Goal: Information Seeking & Learning: Learn about a topic

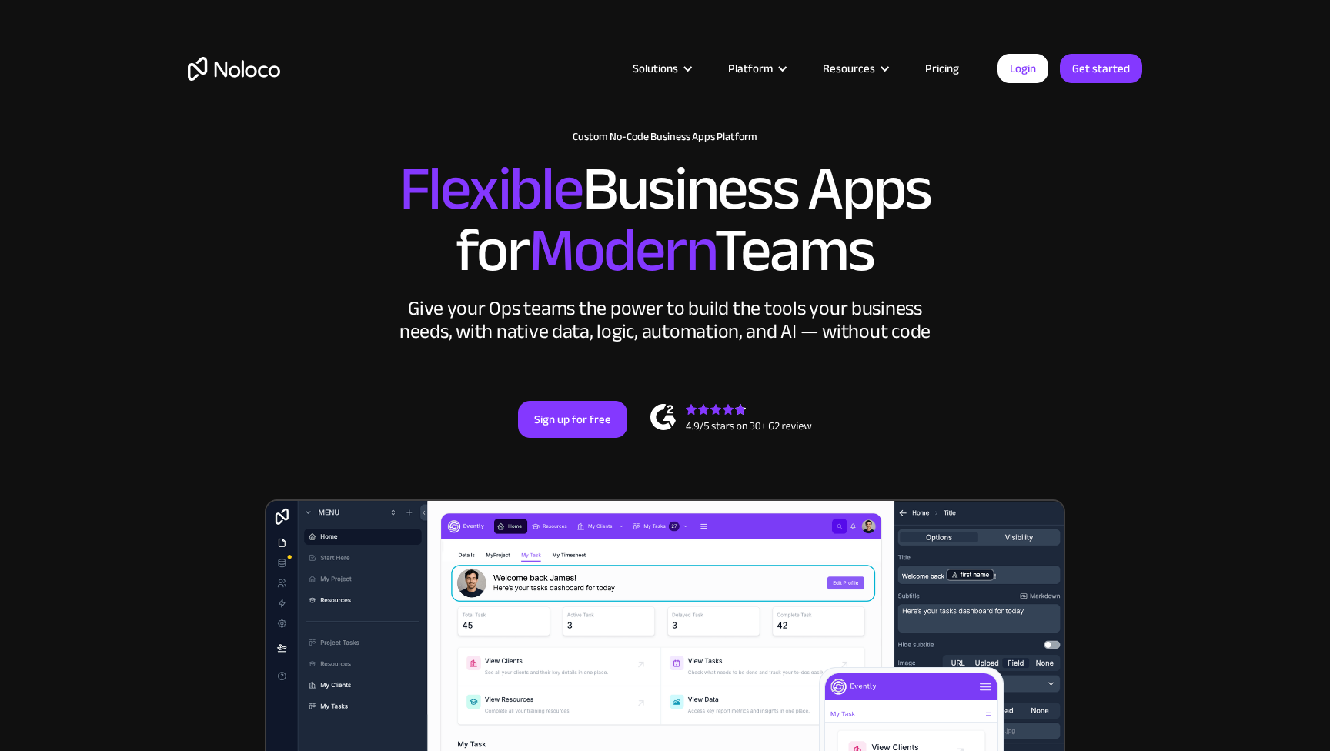
click at [937, 70] on link "Pricing" at bounding box center [942, 69] width 72 height 20
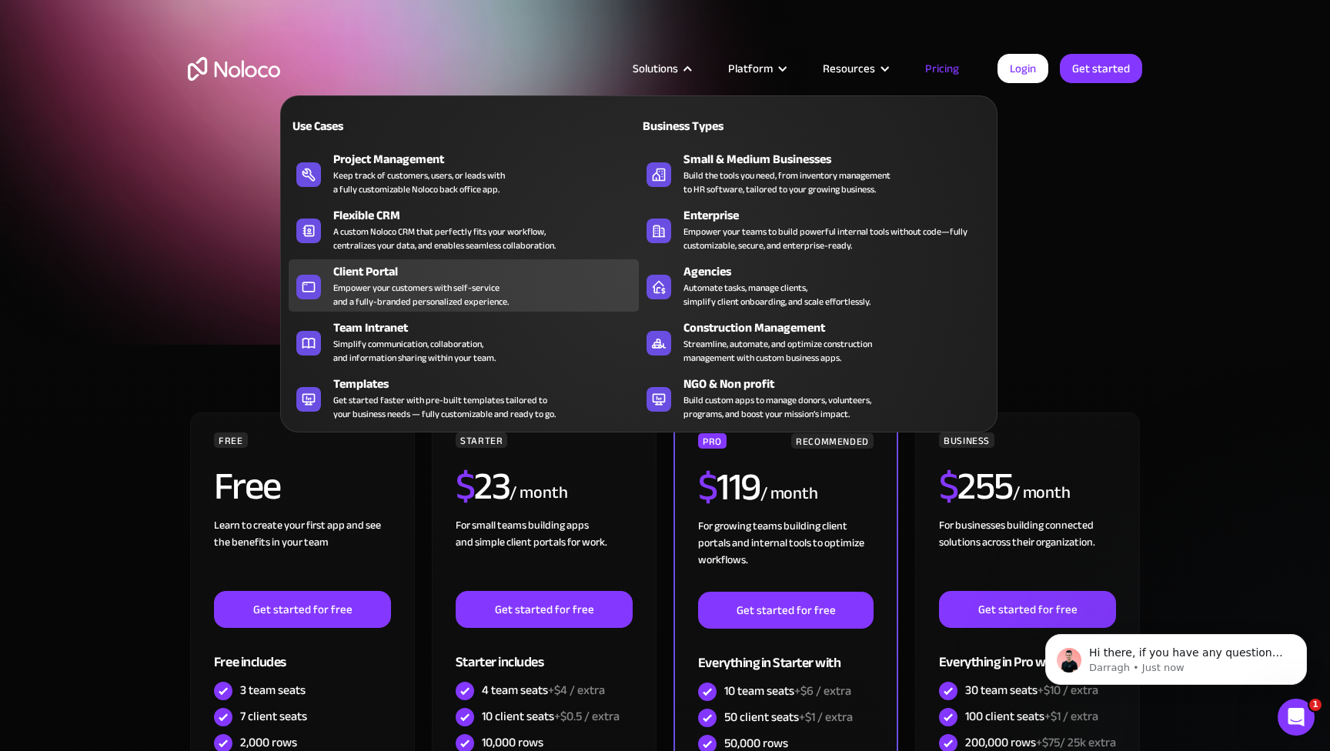
click at [375, 286] on div "Empower your customers with self-service and a fully-branded personalized exper…" at bounding box center [421, 295] width 176 height 28
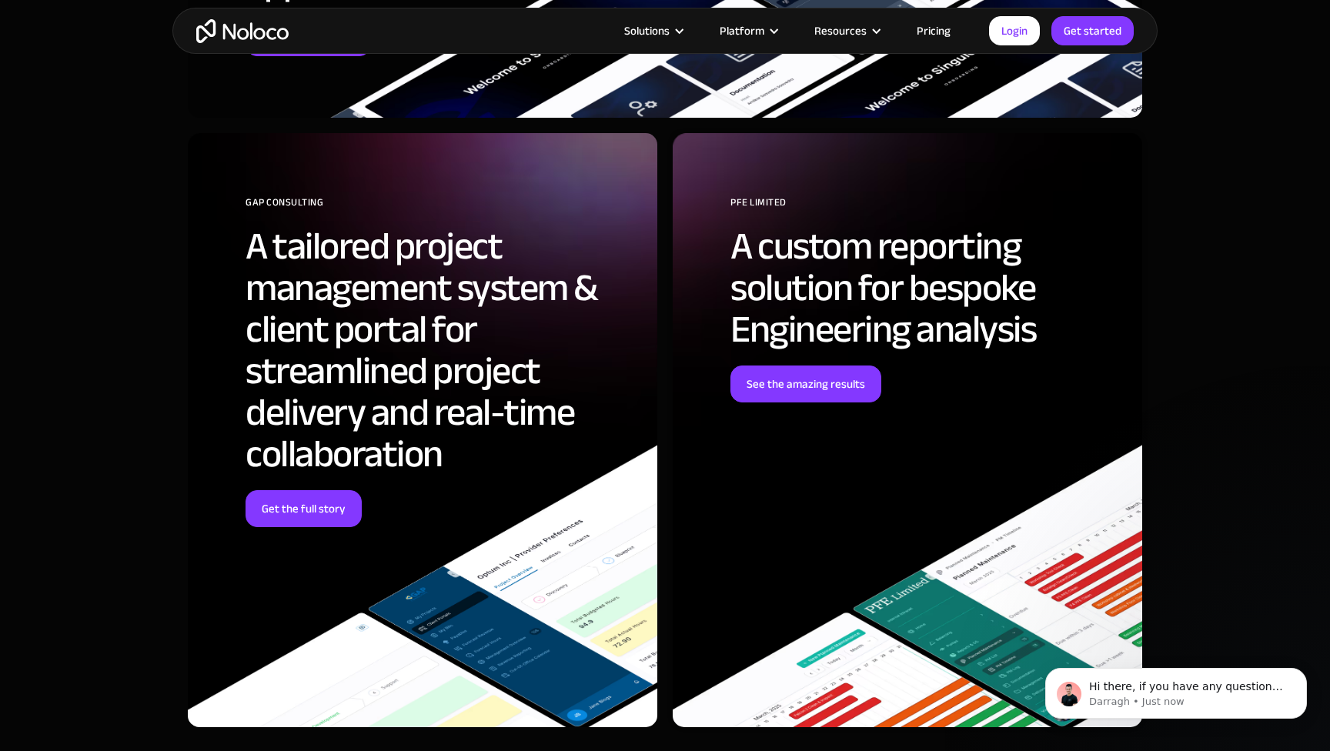
scroll to position [4974, 0]
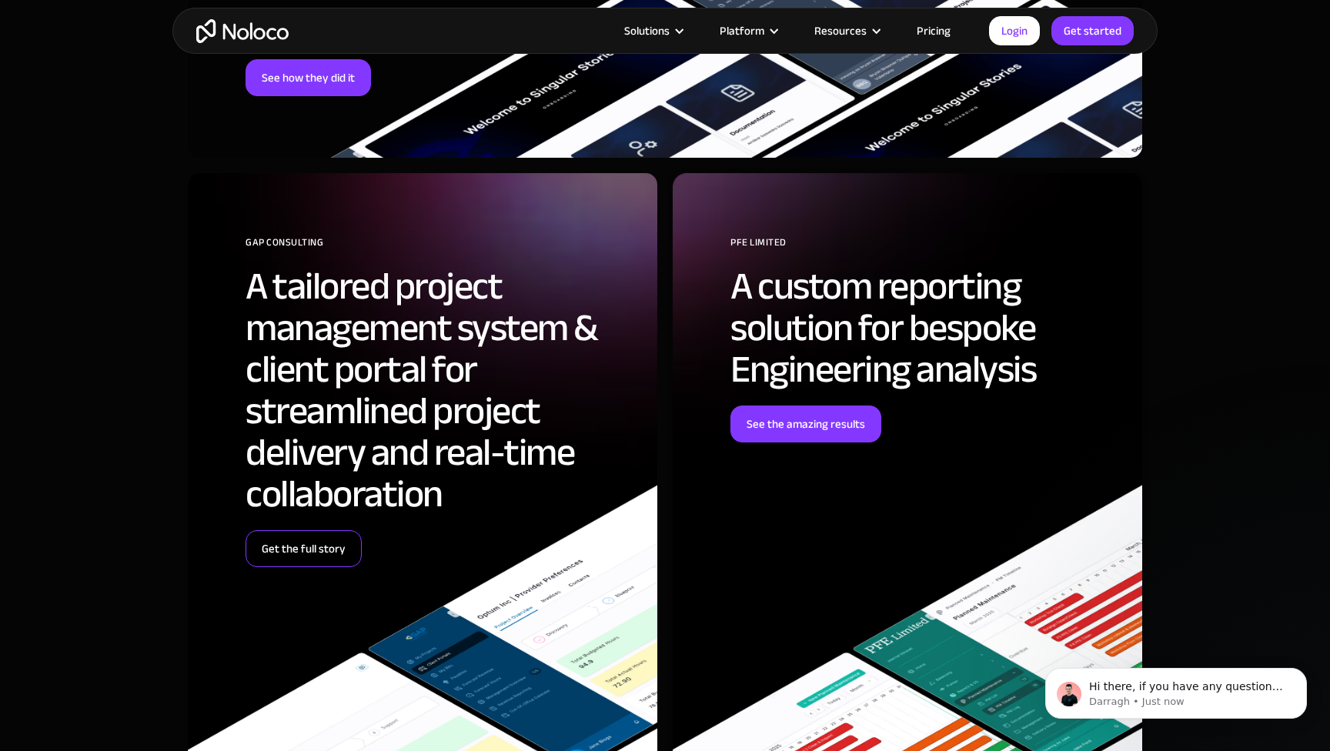
click at [321, 542] on link "Get the full story" at bounding box center [304, 548] width 116 height 37
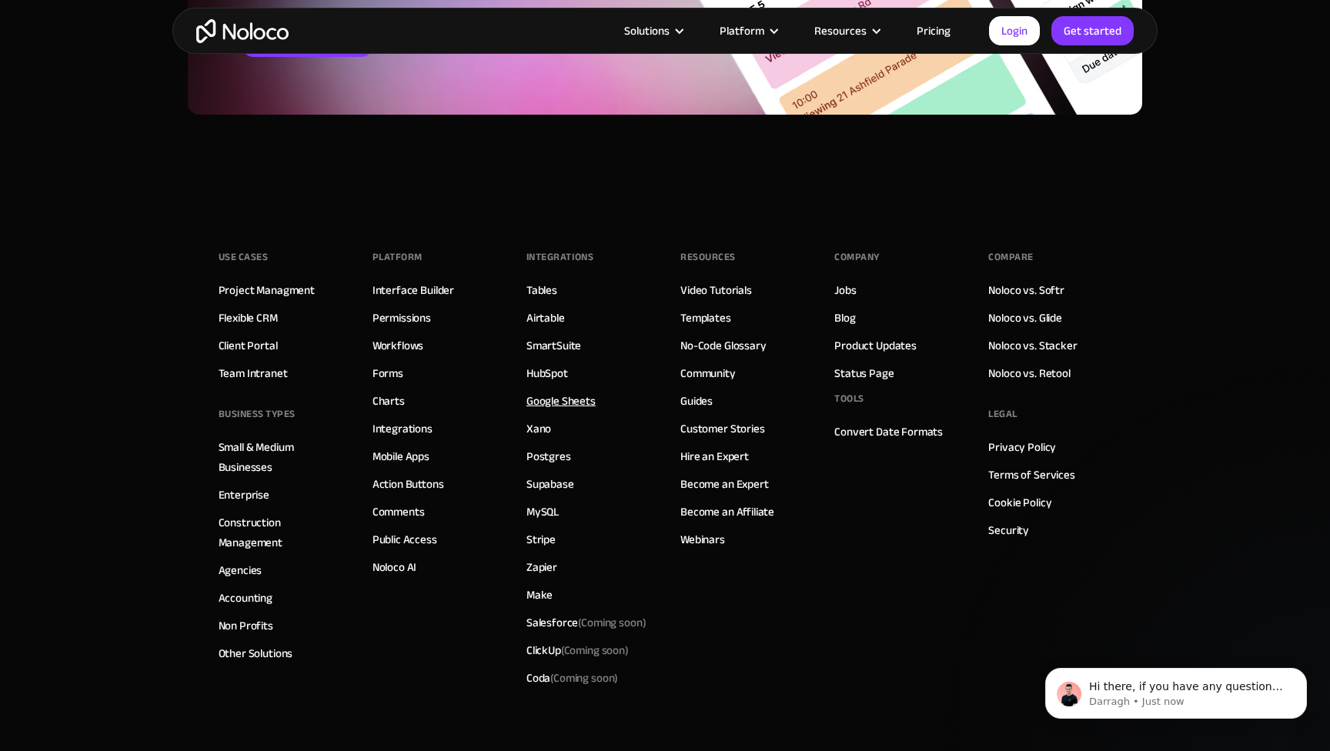
scroll to position [8450, 0]
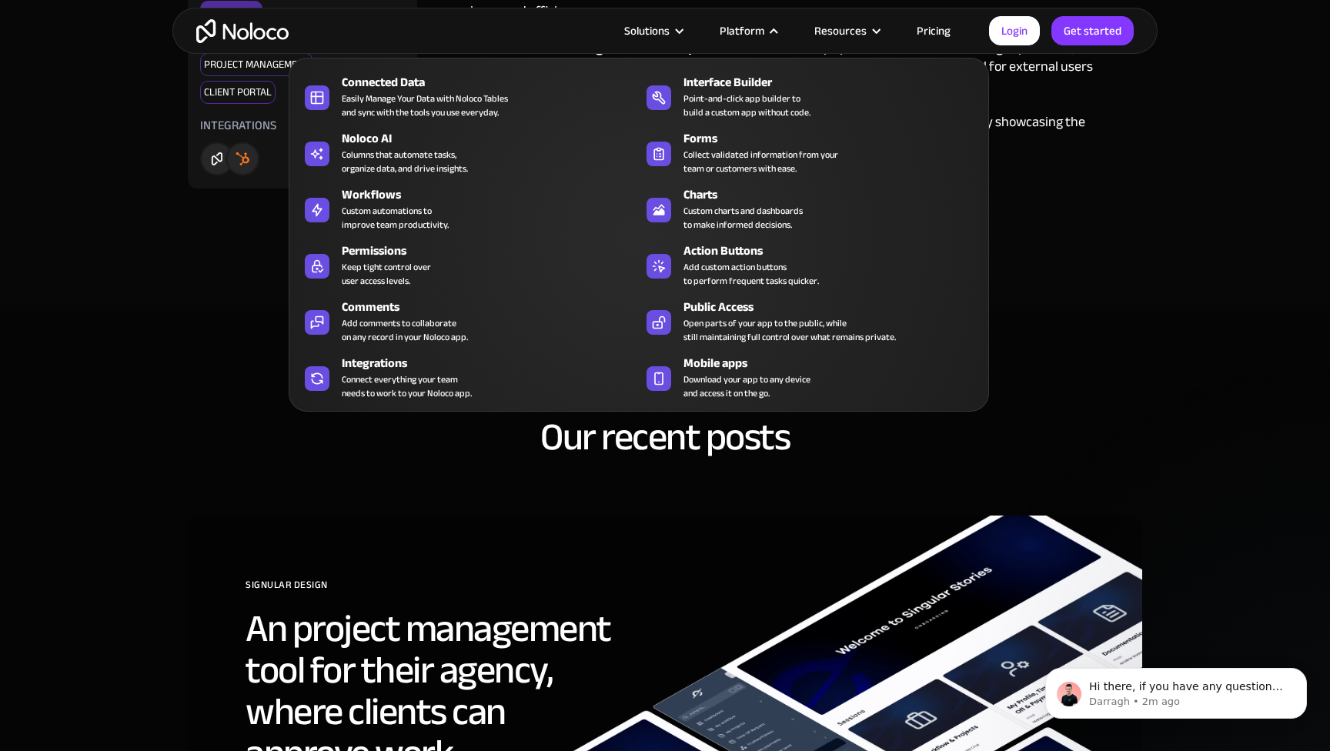
scroll to position [2740, 0]
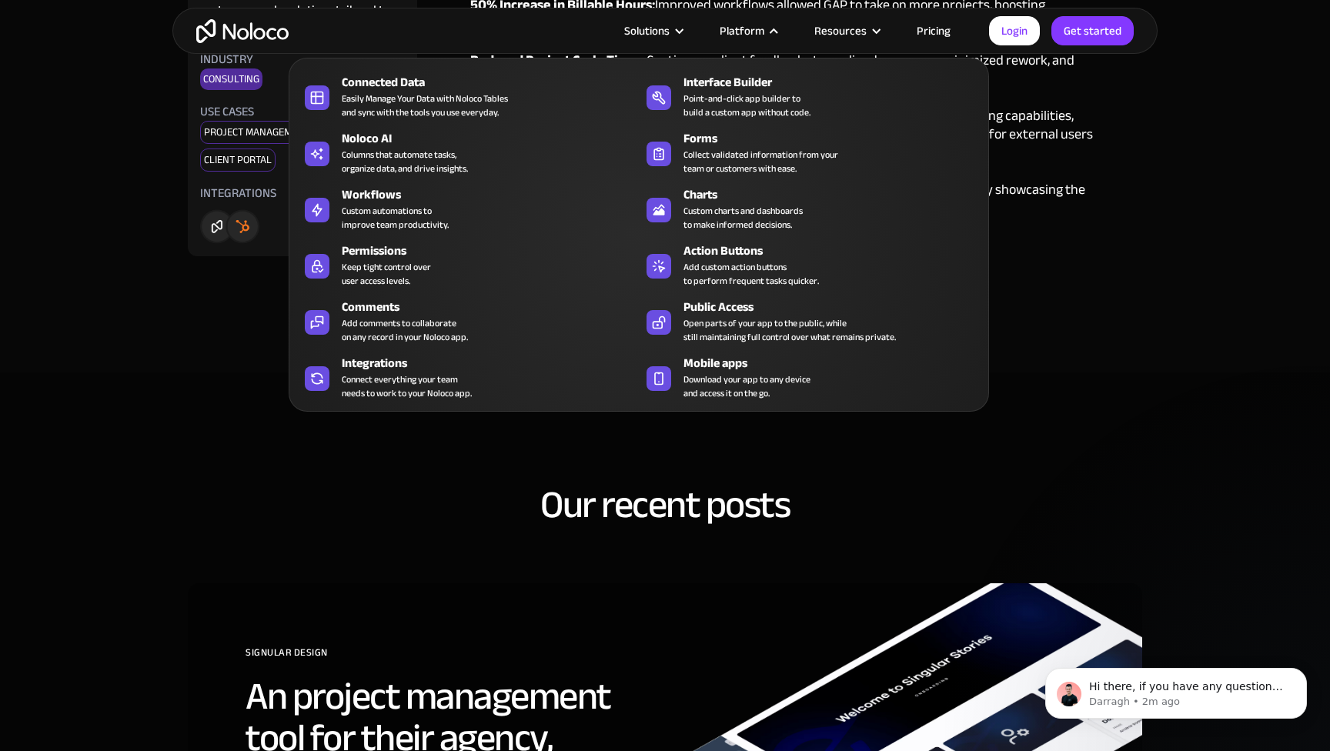
click at [666, 34] on div "Solutions" at bounding box center [646, 31] width 45 height 20
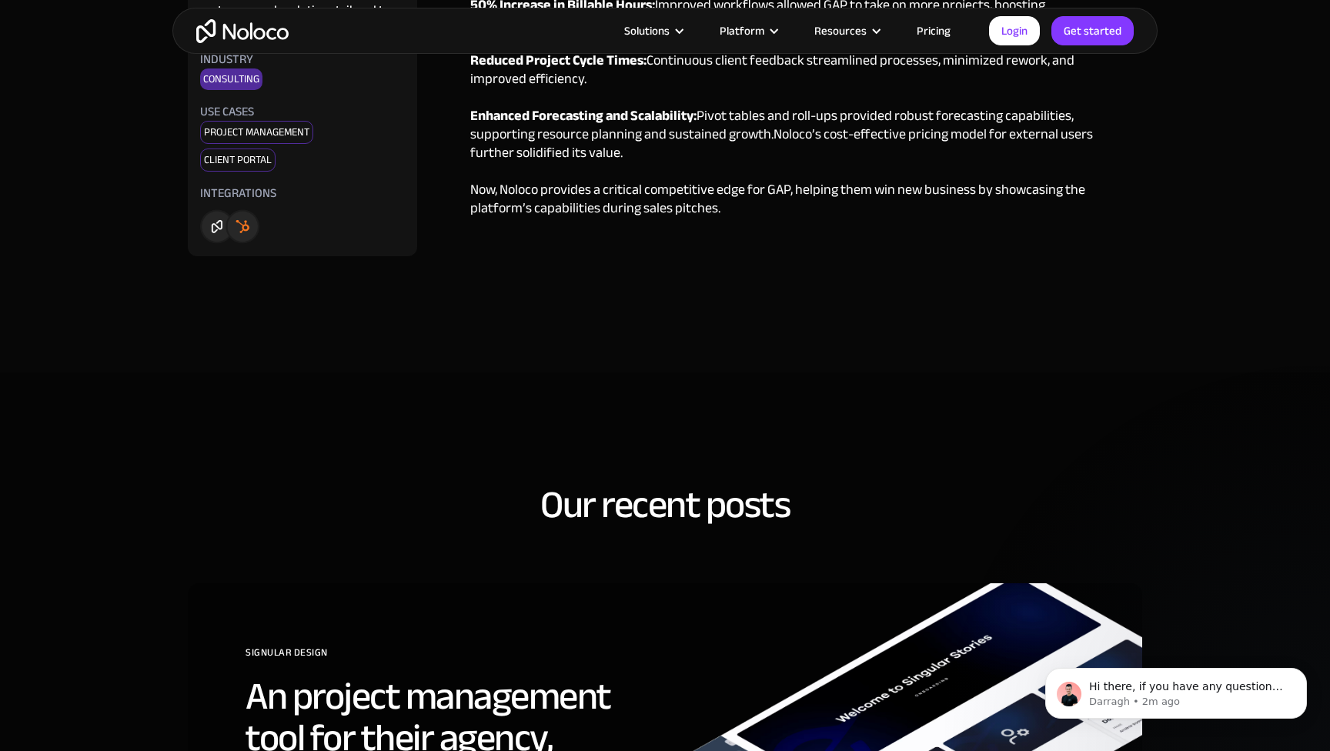
click at [666, 34] on div "Solutions" at bounding box center [646, 31] width 45 height 20
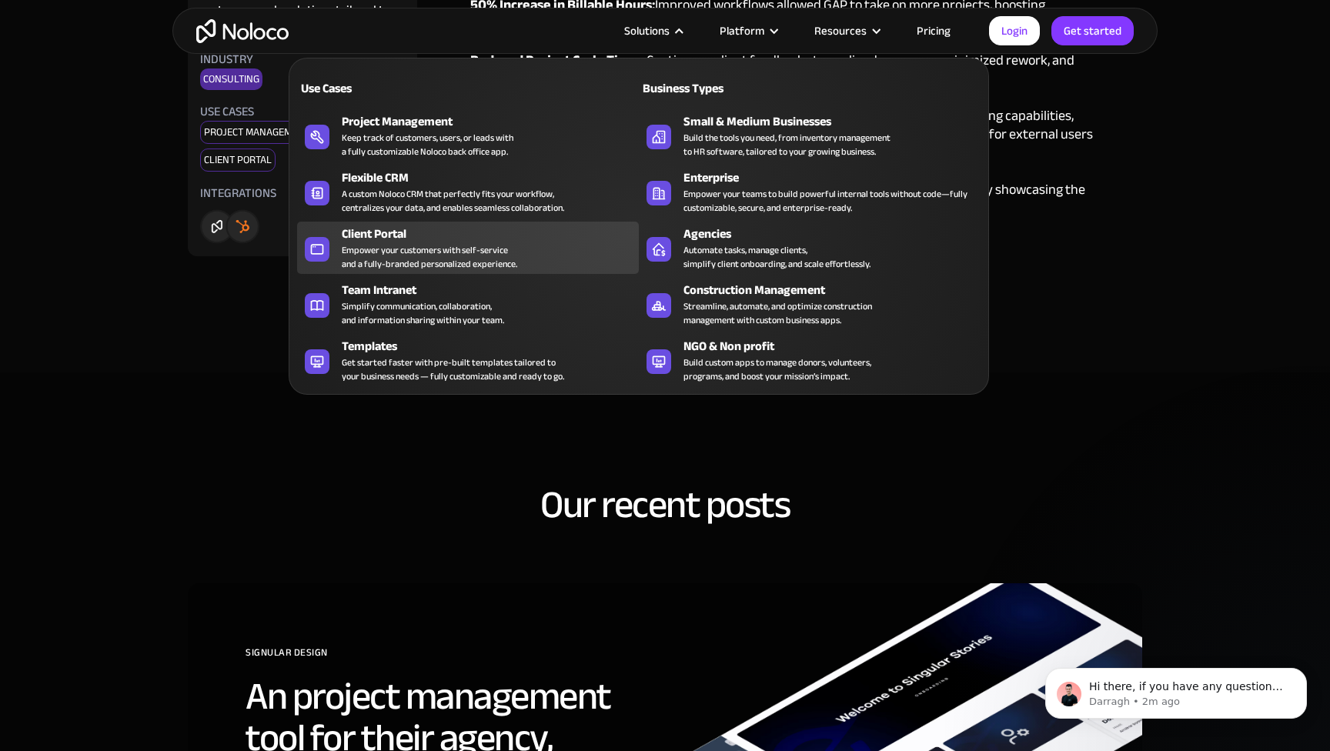
click at [454, 244] on div "Empower your customers with self-service and a fully-branded personalized exper…" at bounding box center [430, 257] width 176 height 28
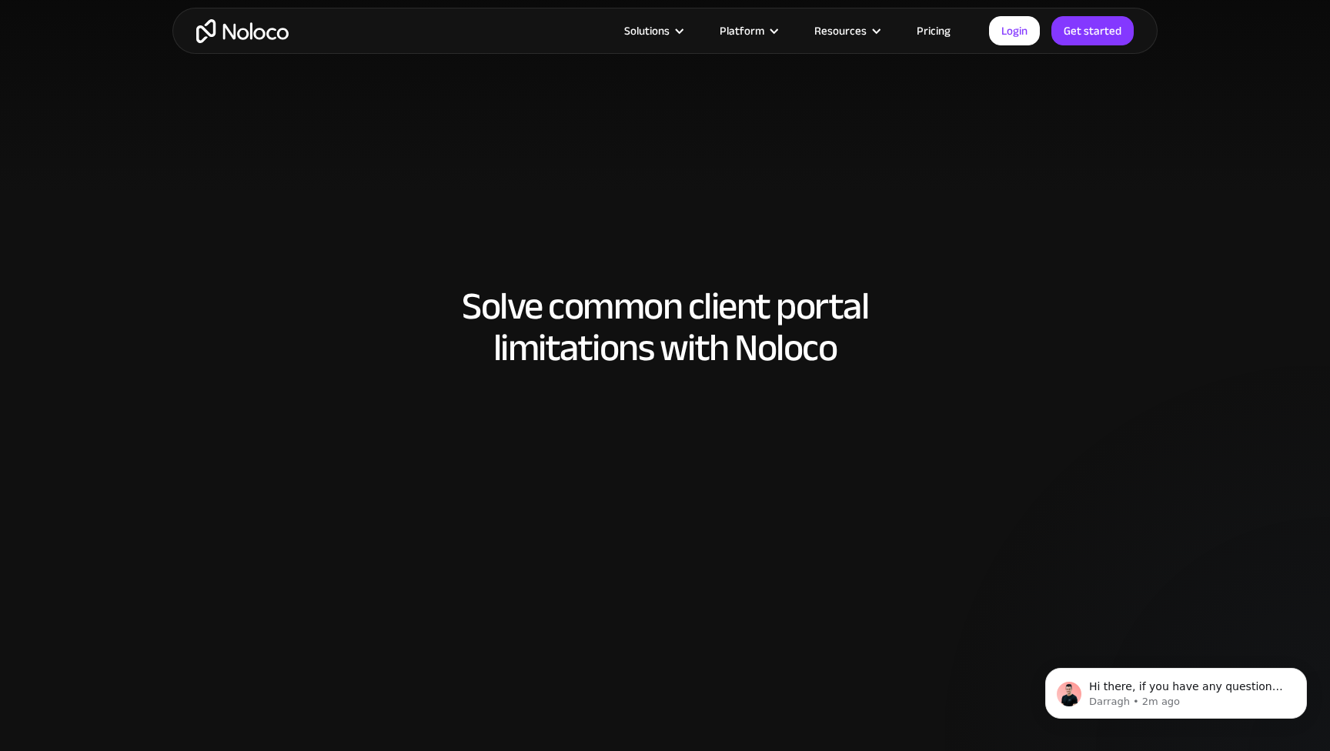
scroll to position [1059, 0]
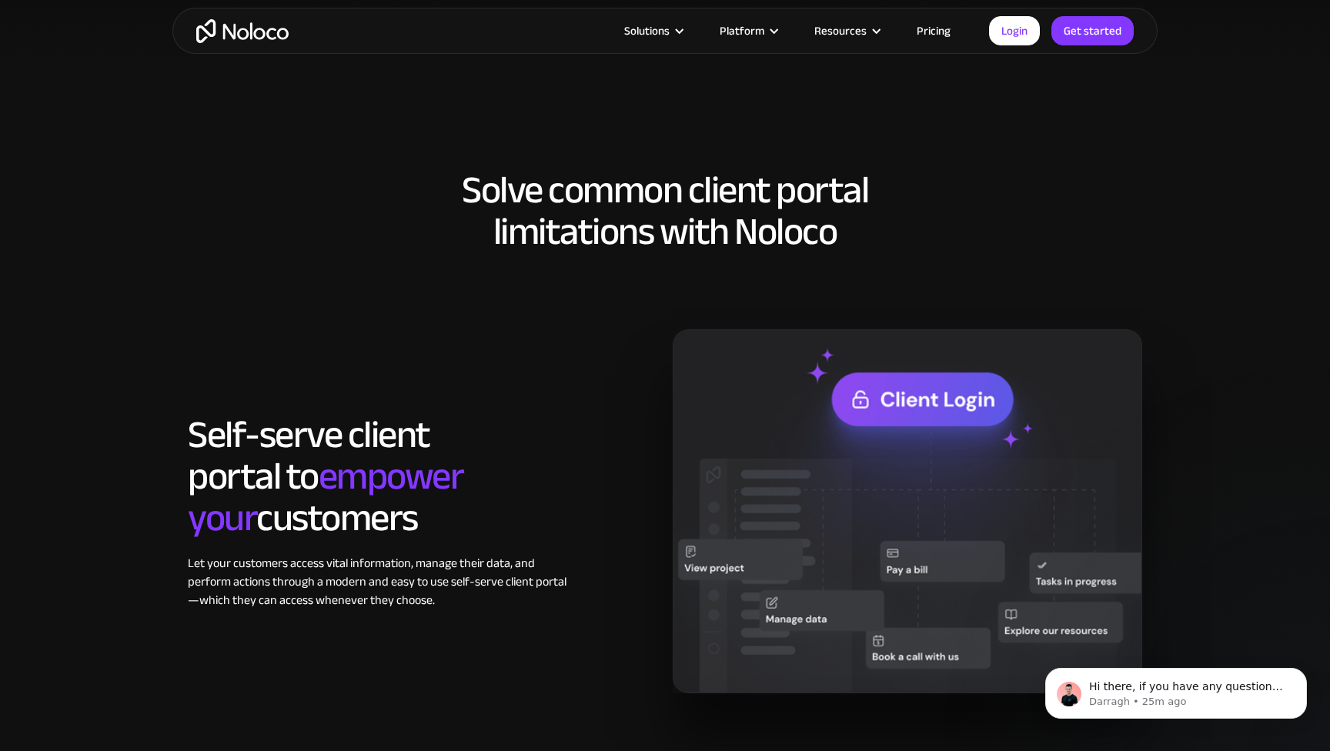
click at [943, 28] on link "Pricing" at bounding box center [934, 31] width 72 height 20
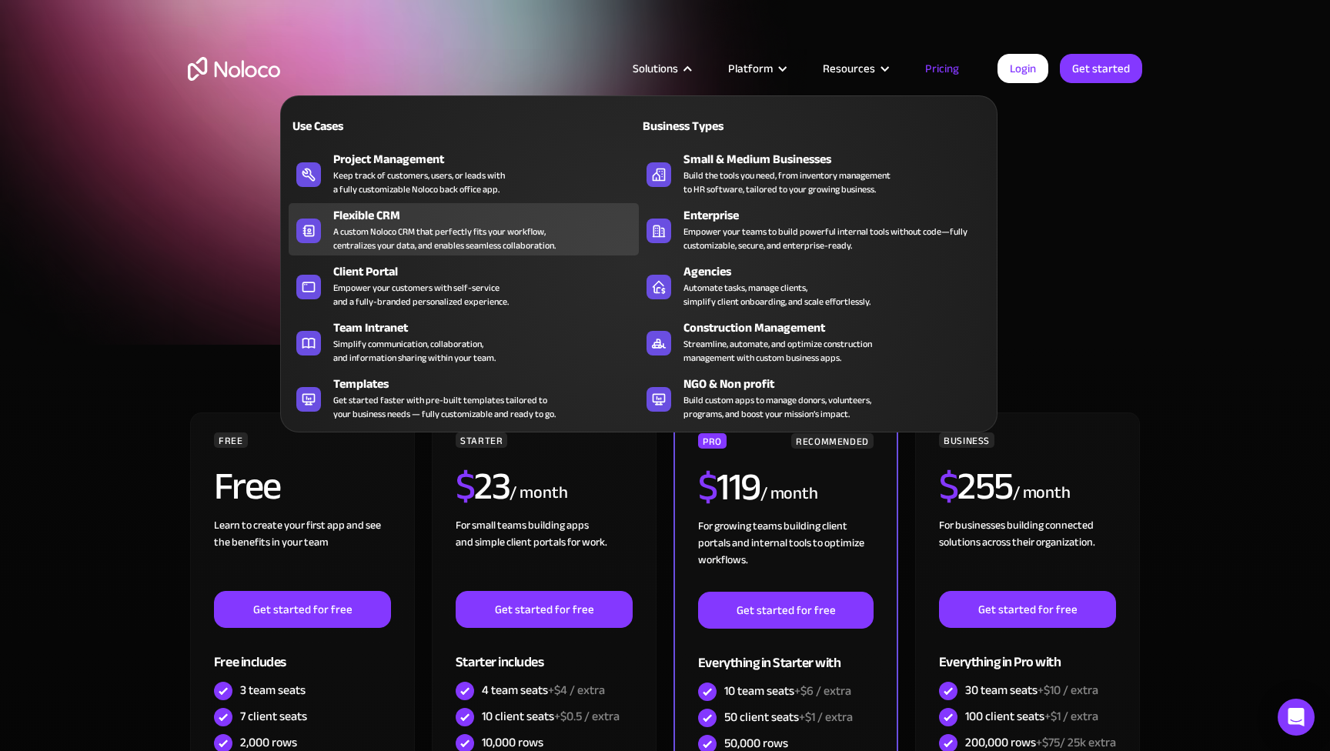
click at [417, 216] on div "Flexible CRM" at bounding box center [489, 215] width 313 height 18
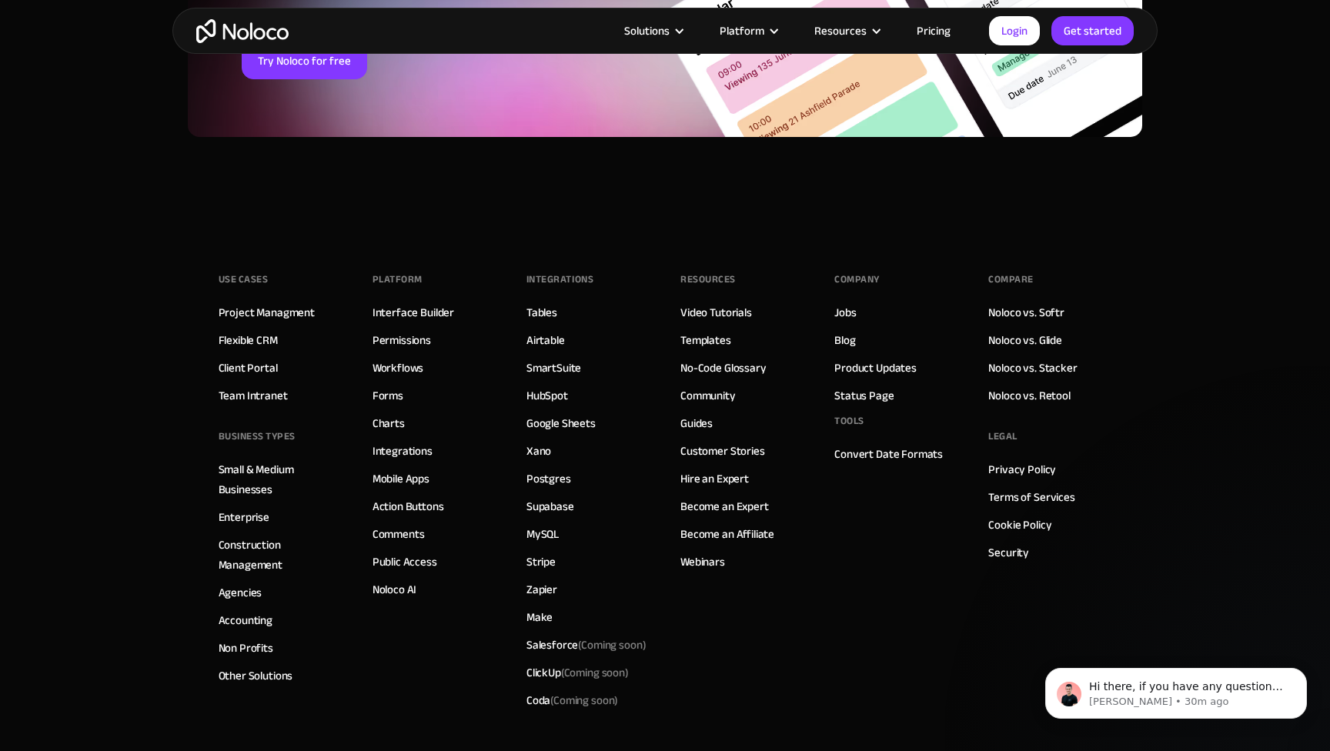
scroll to position [6403, 0]
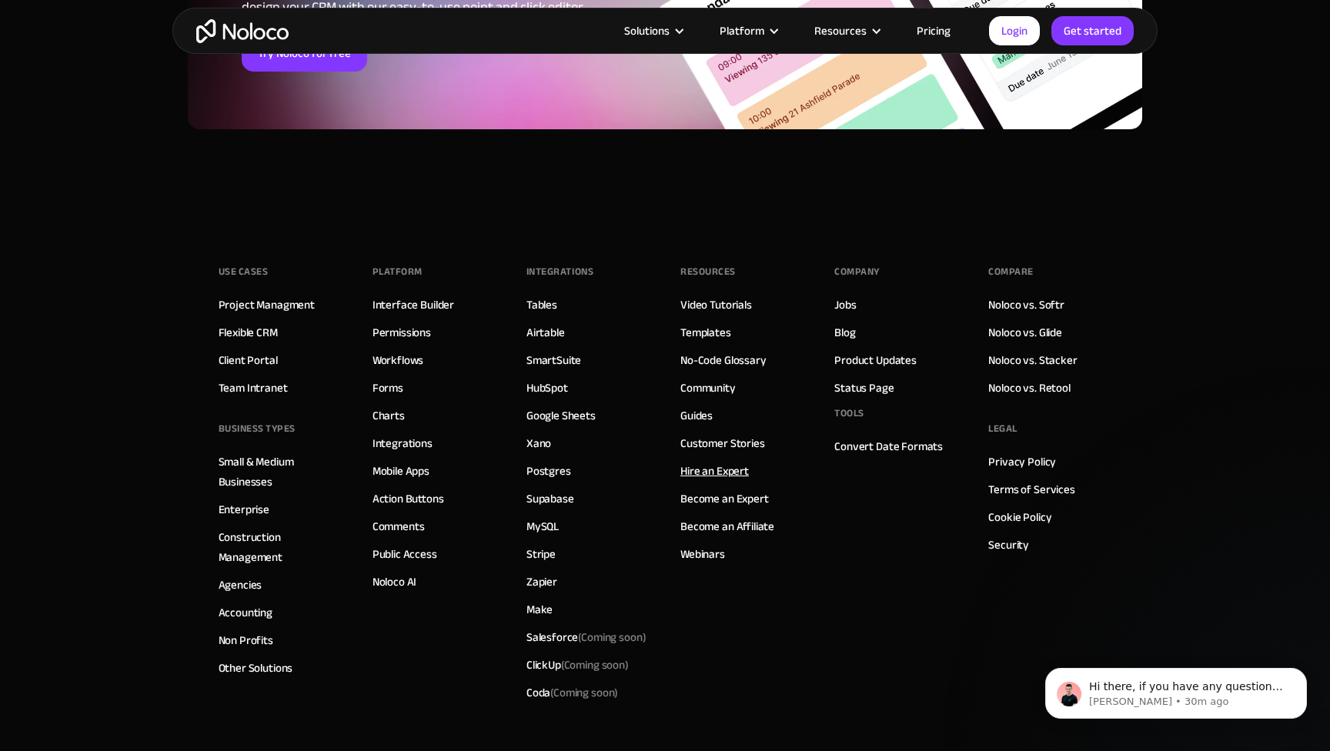
click at [728, 468] on link "Hire an Expert" at bounding box center [715, 471] width 69 height 20
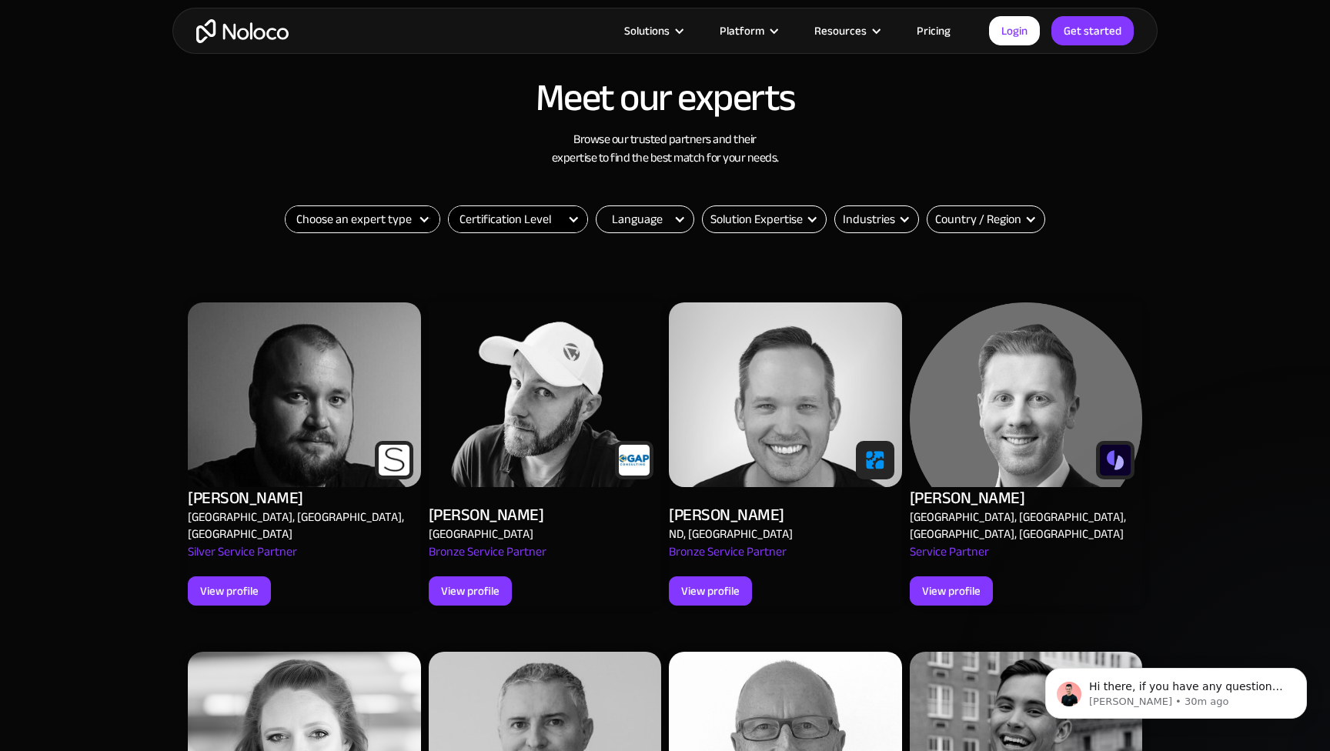
scroll to position [511, 0]
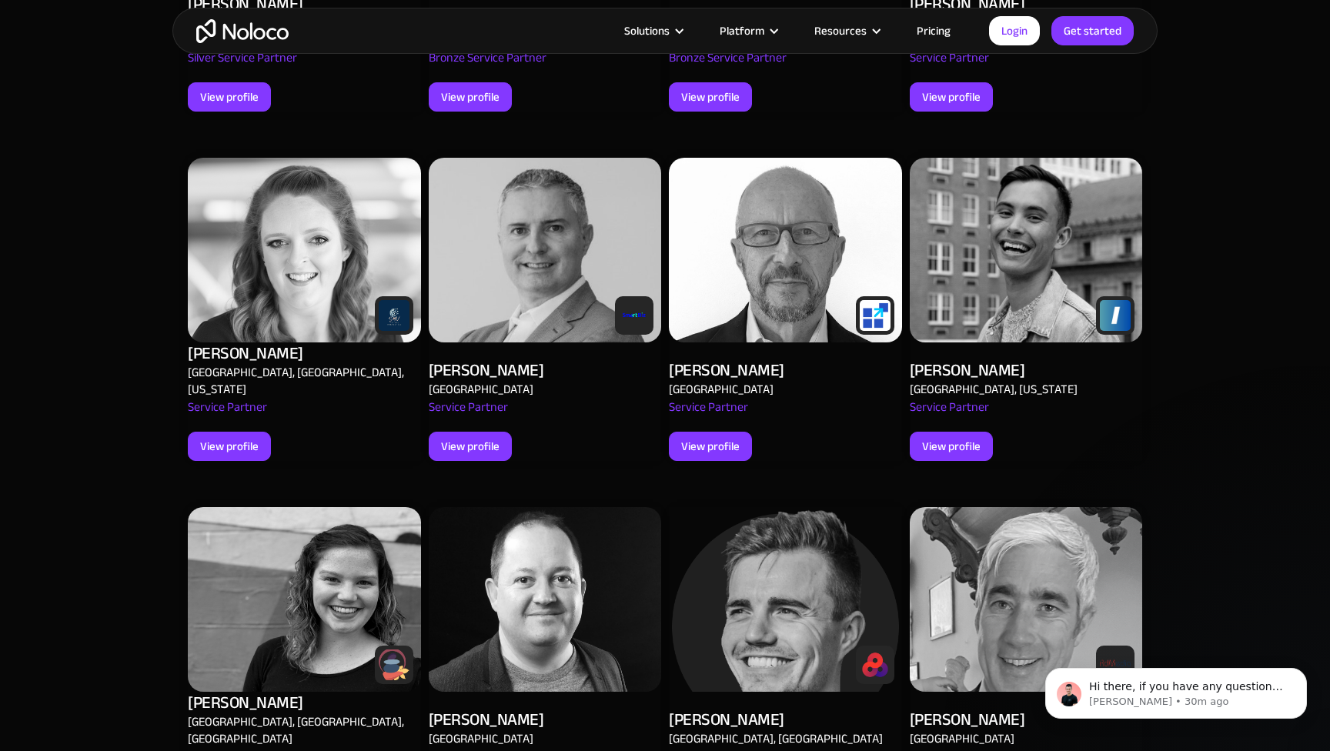
scroll to position [990, 0]
